Goal: Find specific page/section: Find specific page/section

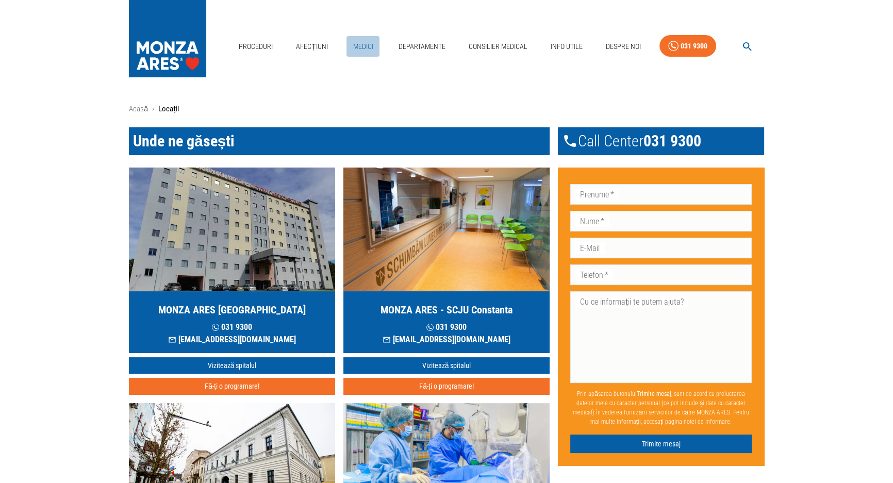
click at [360, 51] on link "Medici" at bounding box center [362, 46] width 33 height 21
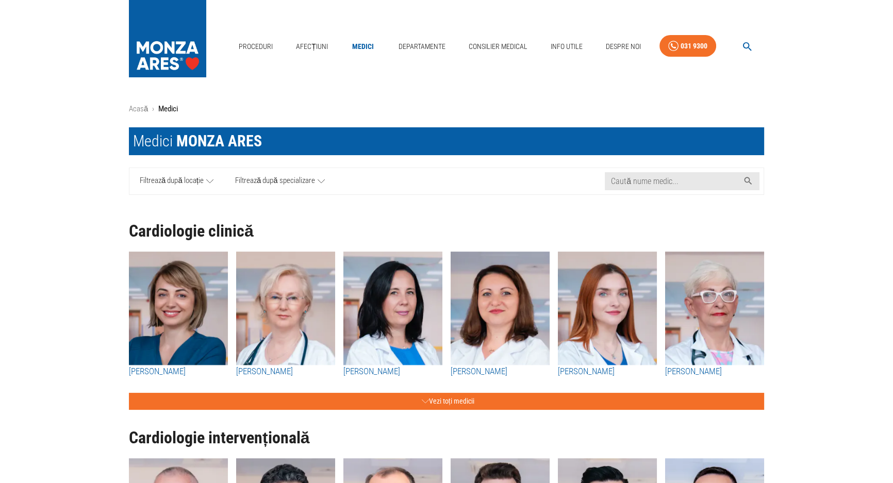
click at [273, 181] on span "Filtrează după specializare" at bounding box center [275, 181] width 80 height 13
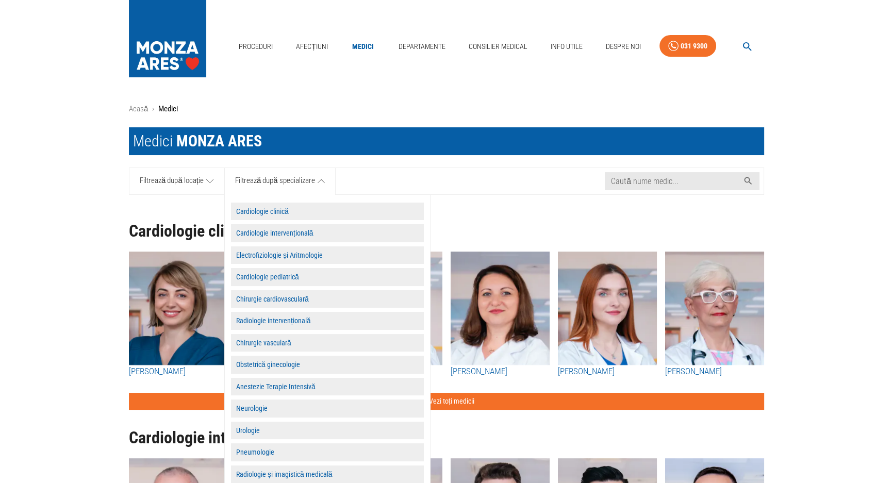
click at [273, 316] on button "Radiologie intervențională" at bounding box center [327, 321] width 193 height 18
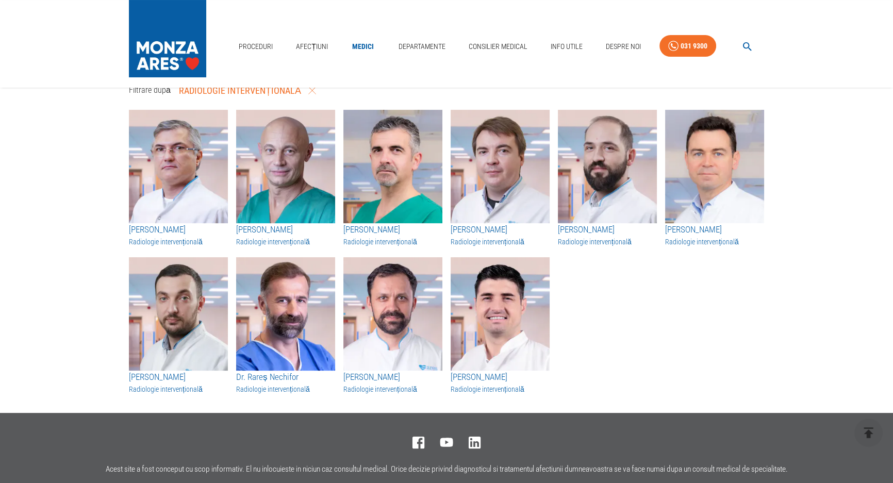
scroll to position [140, 0]
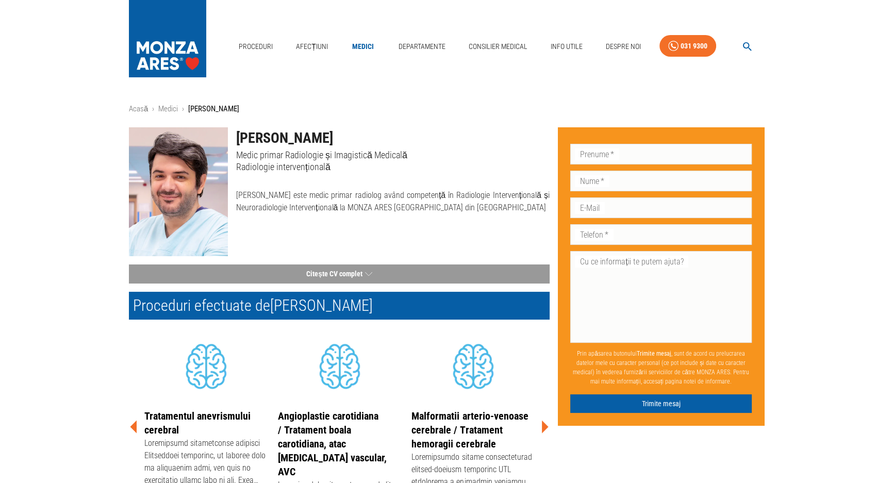
click at [198, 171] on img at bounding box center [178, 191] width 99 height 129
